Goal: Navigation & Orientation: Find specific page/section

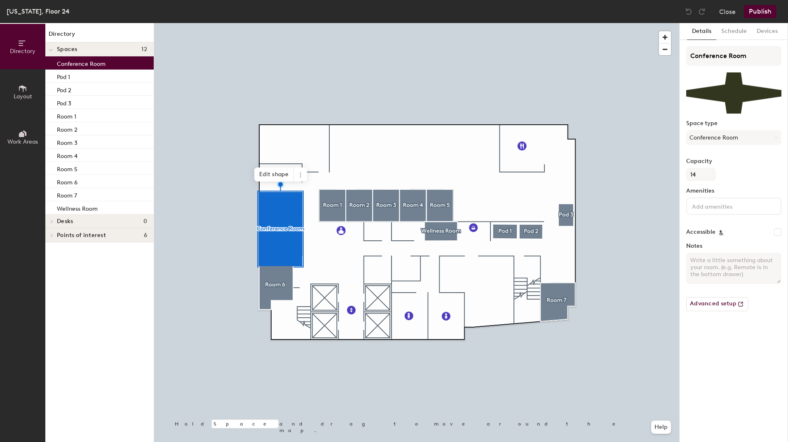
click at [85, 62] on p "Conference Room" at bounding box center [81, 62] width 49 height 9
click at [95, 63] on p "Conference Room" at bounding box center [81, 62] width 49 height 9
click at [738, 137] on button "Conference Room" at bounding box center [733, 137] width 95 height 15
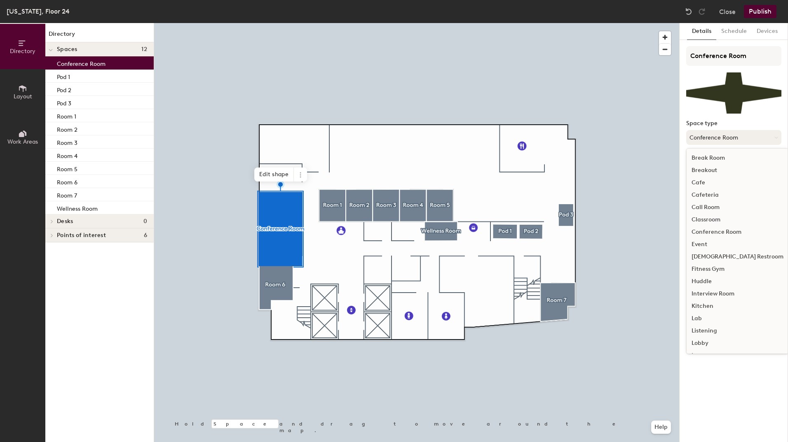
click at [744, 138] on button "Conference Room" at bounding box center [733, 137] width 95 height 15
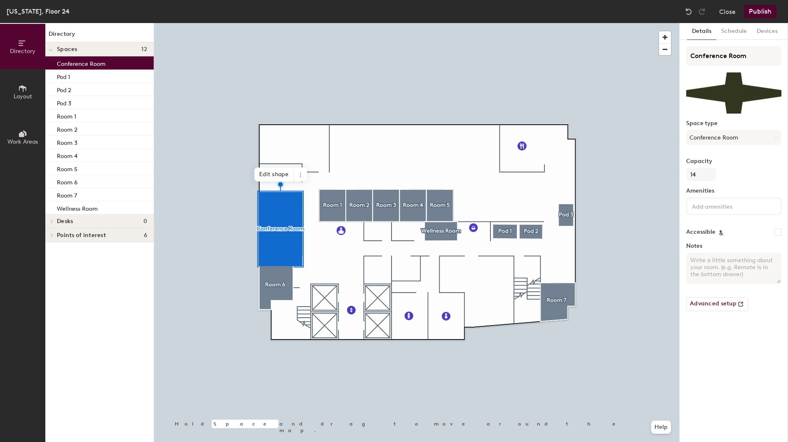
click at [76, 66] on p "Conference Room" at bounding box center [81, 62] width 49 height 9
drag, startPoint x: 76, startPoint y: 66, endPoint x: 62, endPoint y: 68, distance: 14.2
click at [62, 68] on div "Conference Room" at bounding box center [99, 62] width 108 height 13
click at [323, 23] on div at bounding box center [416, 23] width 525 height 0
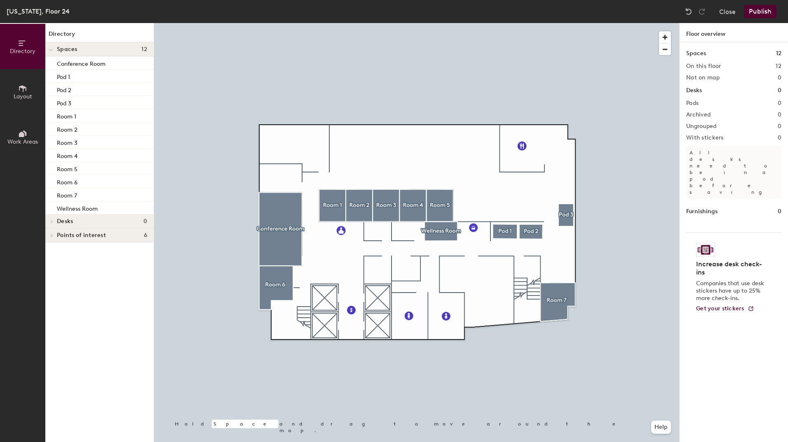
click at [16, 42] on button "Directory" at bounding box center [22, 46] width 45 height 45
click at [14, 96] on span "Layout" at bounding box center [23, 96] width 19 height 7
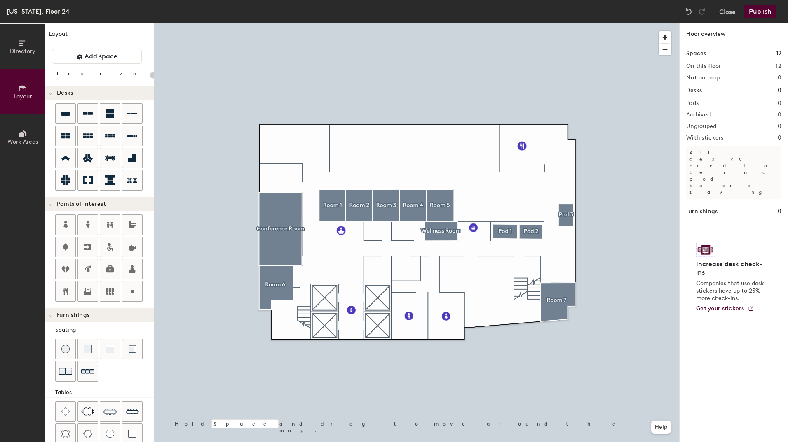
click at [21, 141] on span "Work Areas" at bounding box center [22, 141] width 30 height 7
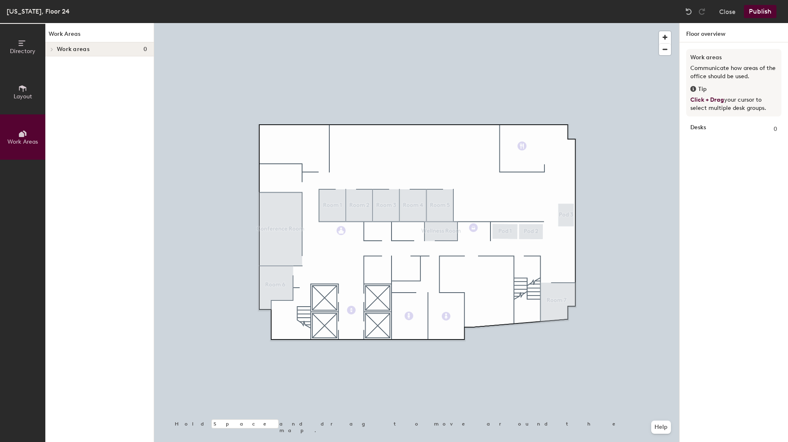
click at [21, 51] on span "Directory" at bounding box center [23, 51] width 26 height 7
